Goal: Task Accomplishment & Management: Use online tool/utility

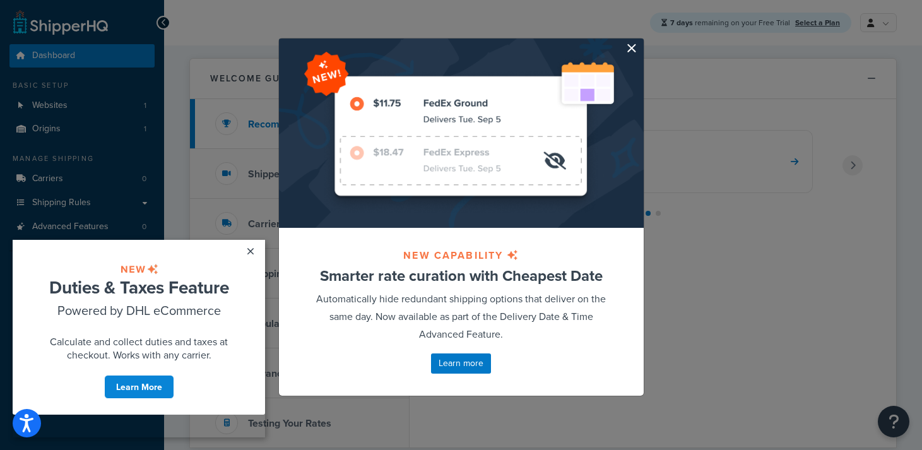
click at [640, 42] on button "button" at bounding box center [641, 39] width 3 height 3
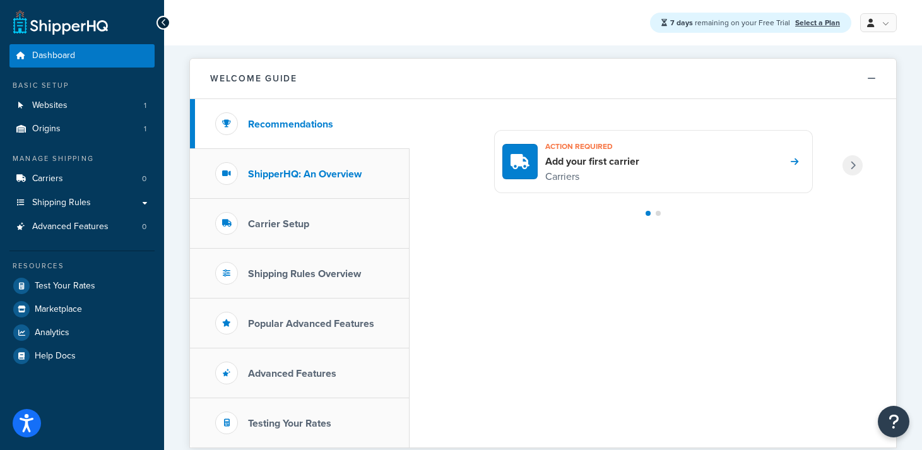
click at [288, 171] on h3 "ShipperHQ: An Overview" at bounding box center [305, 173] width 114 height 11
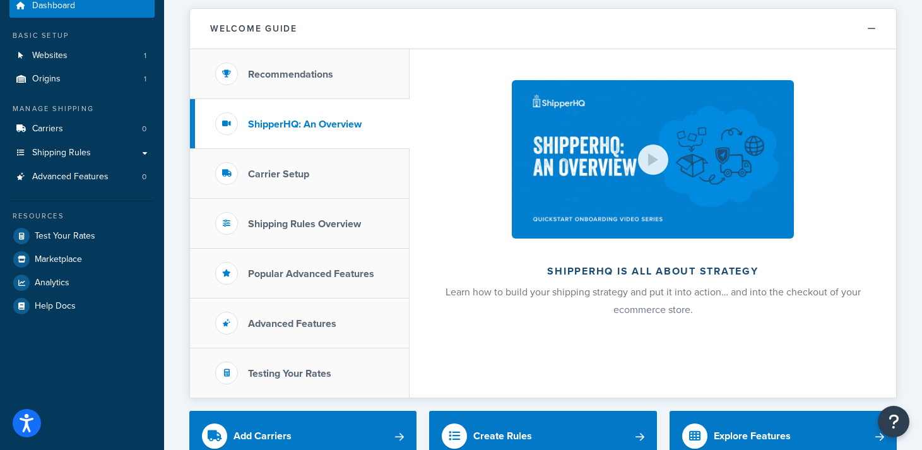
scroll to position [42, 0]
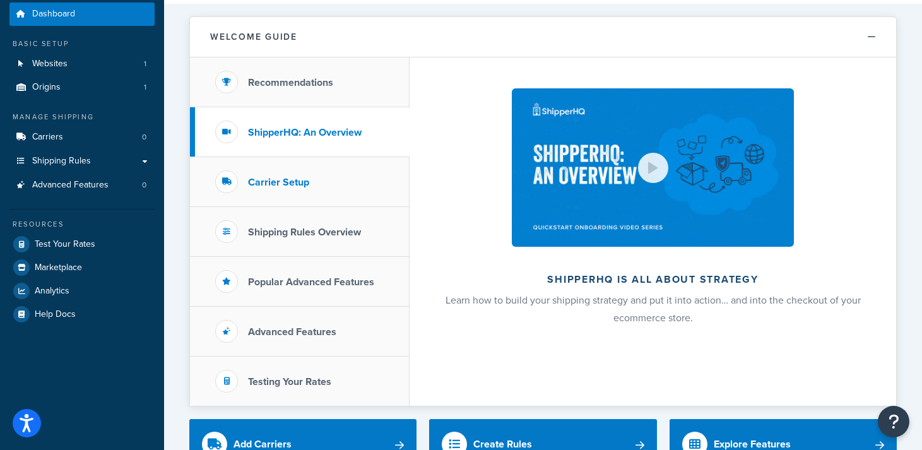
click at [293, 180] on h3 "Carrier Setup" at bounding box center [278, 182] width 61 height 11
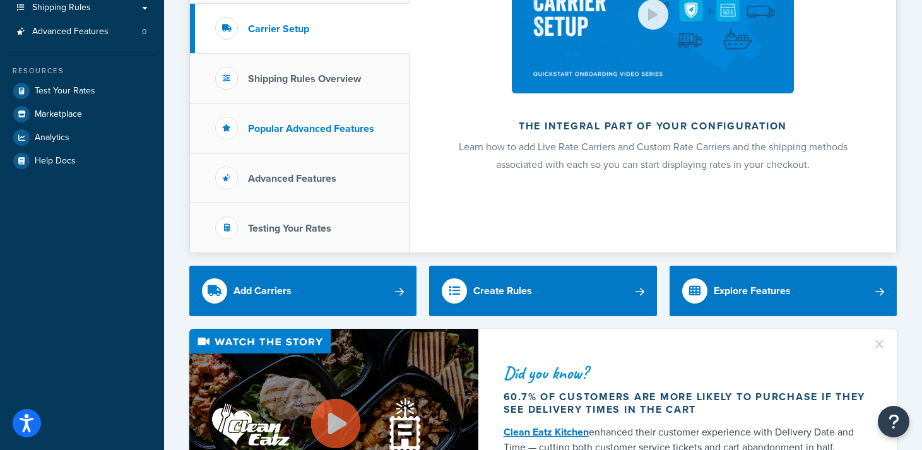
scroll to position [0, 0]
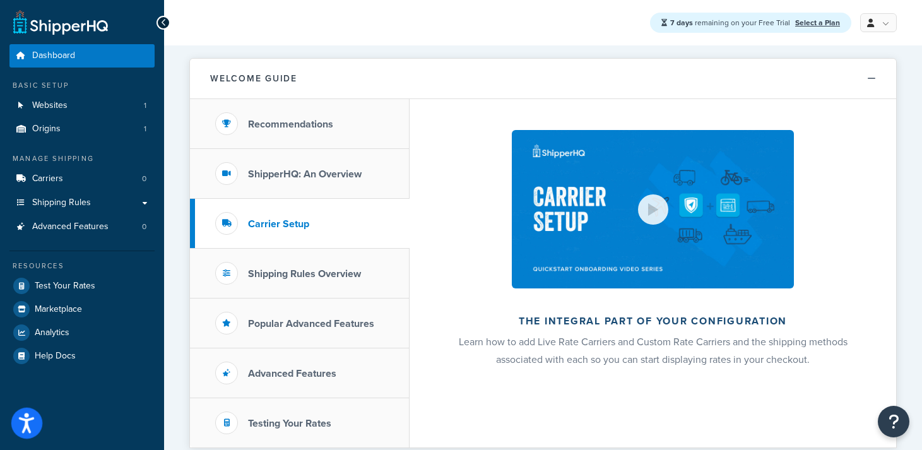
click at [25, 421] on icon "Open accessiBe: accessibility options, statement and help" at bounding box center [26, 425] width 15 height 16
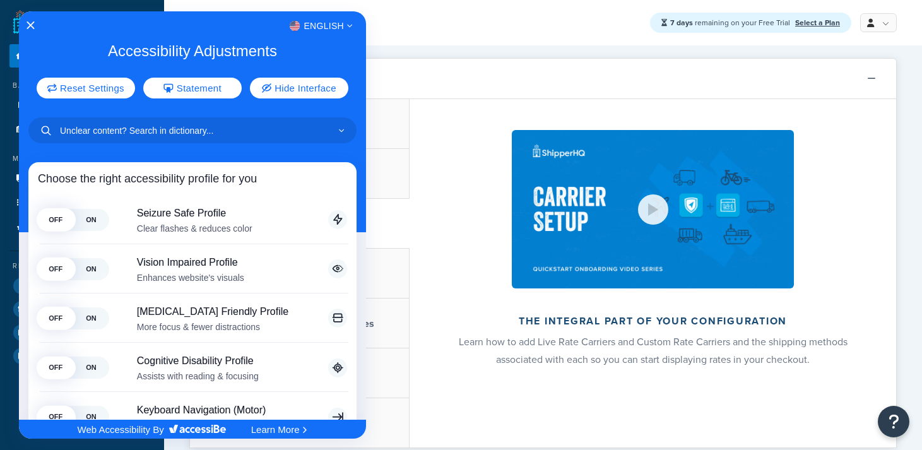
click at [433, 63] on div at bounding box center [461, 225] width 922 height 450
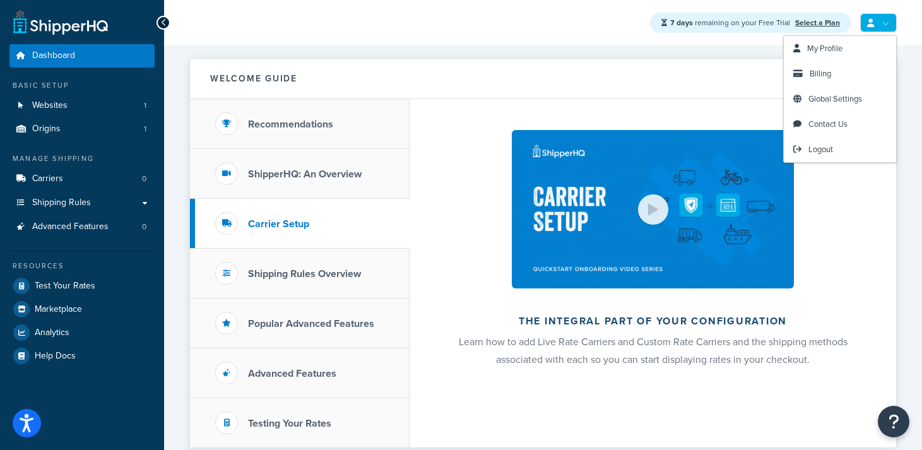
click at [886, 18] on link at bounding box center [878, 22] width 37 height 19
click at [815, 124] on span "Contact Us" at bounding box center [827, 124] width 39 height 12
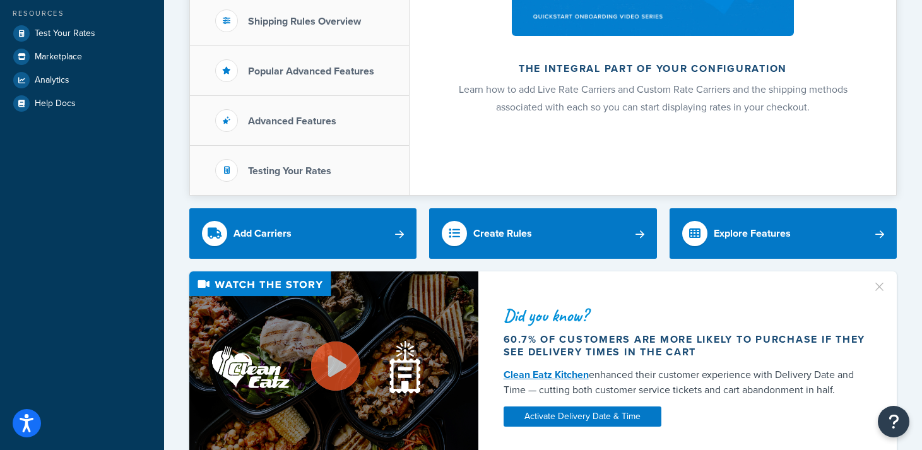
scroll to position [338, 0]
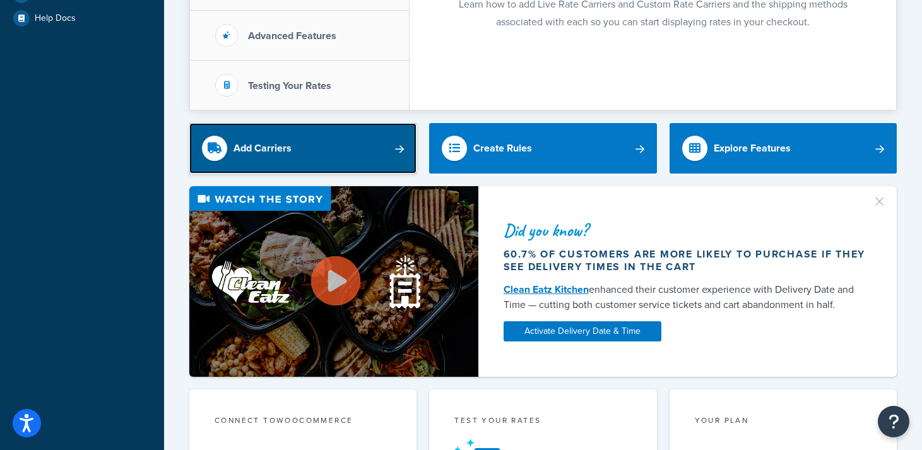
click at [289, 143] on div "Add Carriers" at bounding box center [262, 148] width 58 height 18
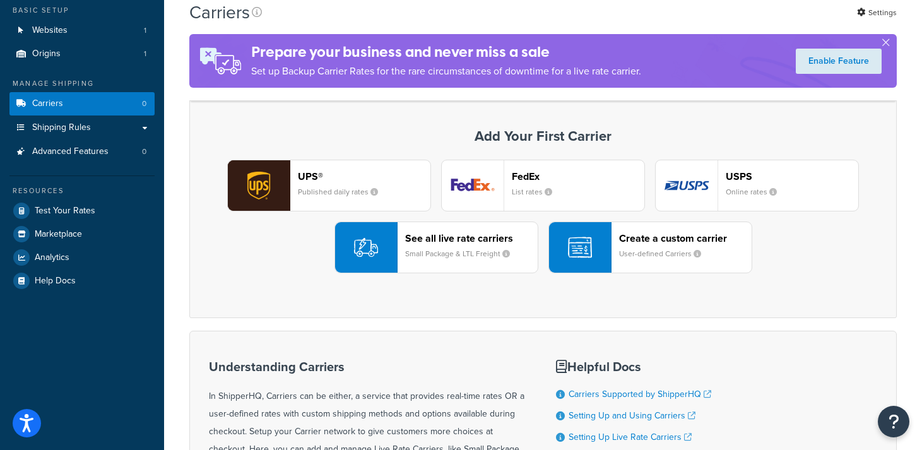
scroll to position [76, 0]
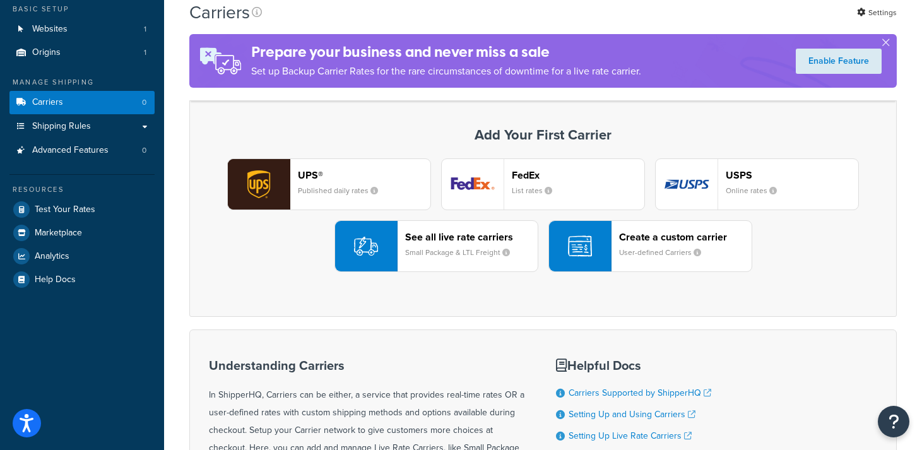
click at [598, 249] on div "button" at bounding box center [580, 246] width 62 height 50
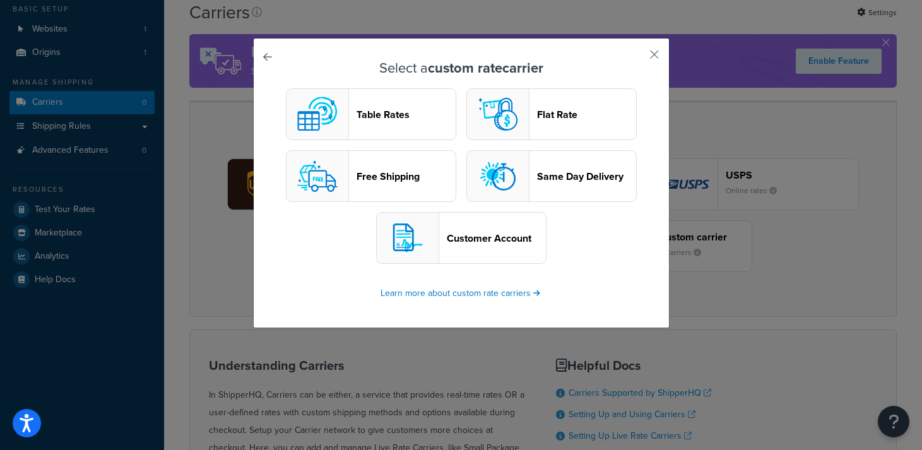
click at [389, 109] on header "Table Rates" at bounding box center [405, 115] width 99 height 12
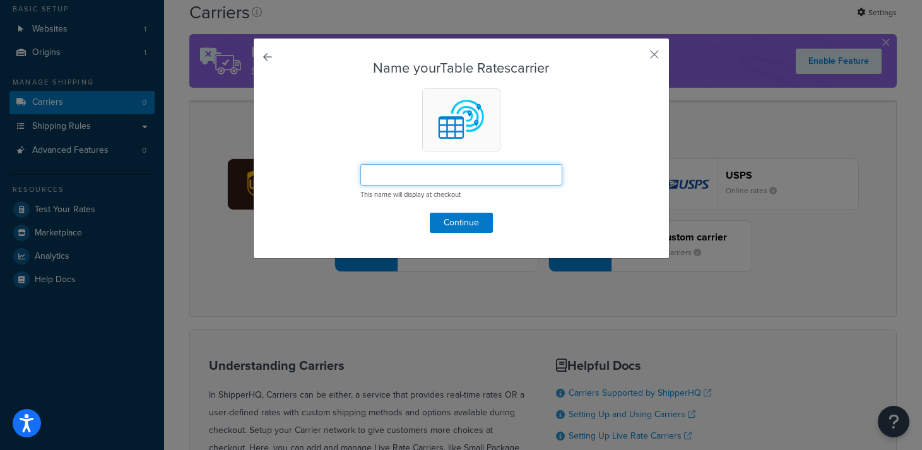
click at [401, 174] on input "text" at bounding box center [461, 174] width 202 height 21
type input "Table rate 001"
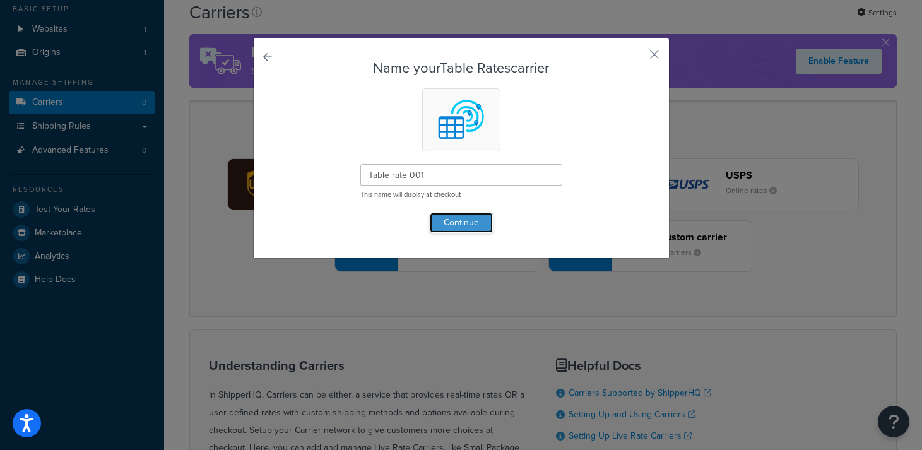
click at [454, 221] on button "Continue" at bounding box center [461, 223] width 63 height 20
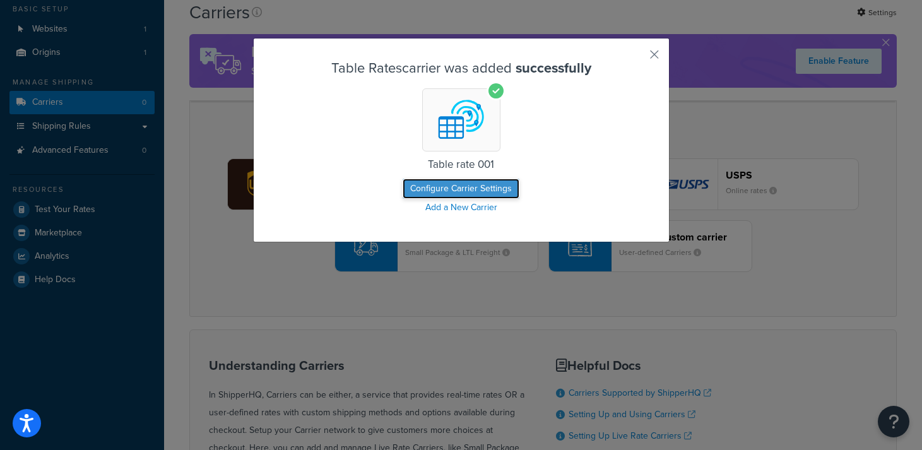
click at [452, 185] on button "Configure Carrier Settings" at bounding box center [460, 189] width 117 height 20
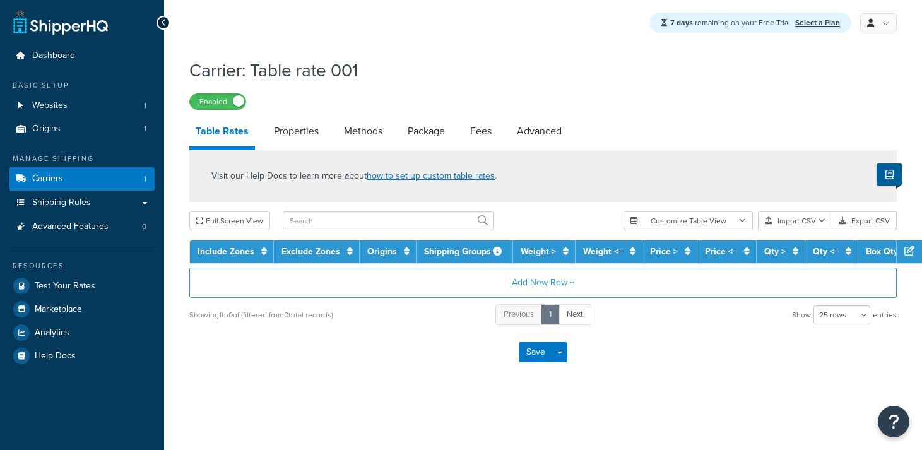
select select "25"
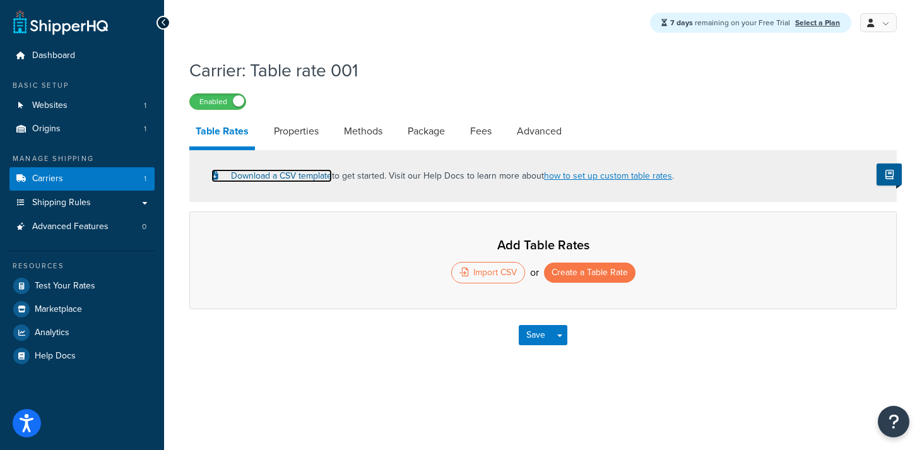
click at [294, 175] on link "Download a CSV template" at bounding box center [271, 175] width 120 height 13
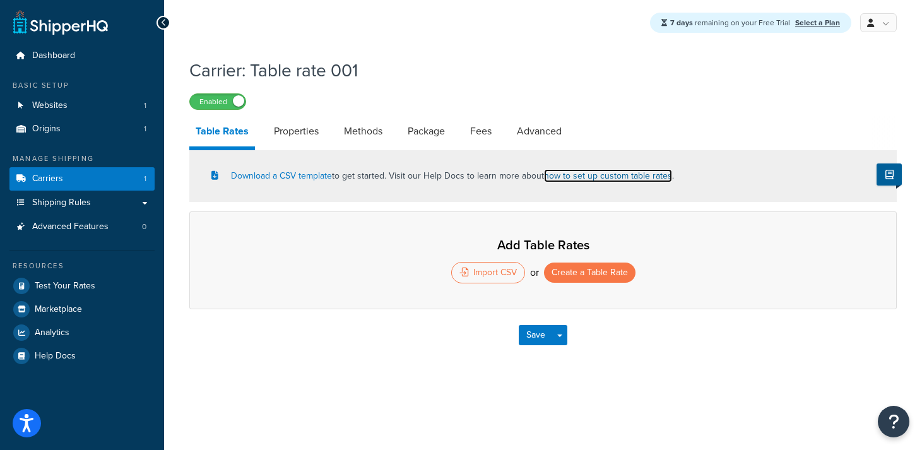
click at [614, 177] on link "how to set up custom table rates" at bounding box center [608, 175] width 128 height 13
